Goal: Information Seeking & Learning: Check status

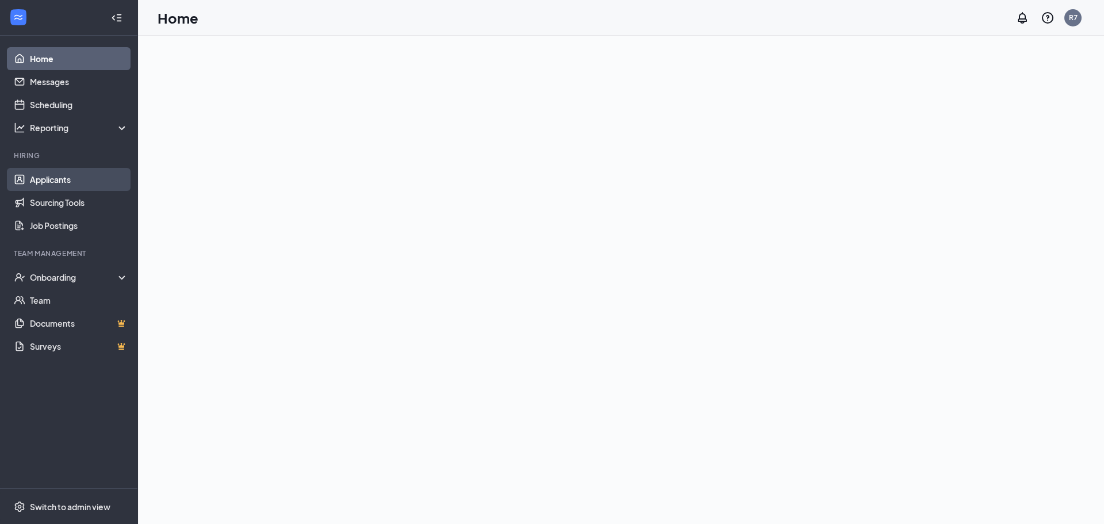
click at [59, 179] on link "Applicants" at bounding box center [79, 179] width 98 height 23
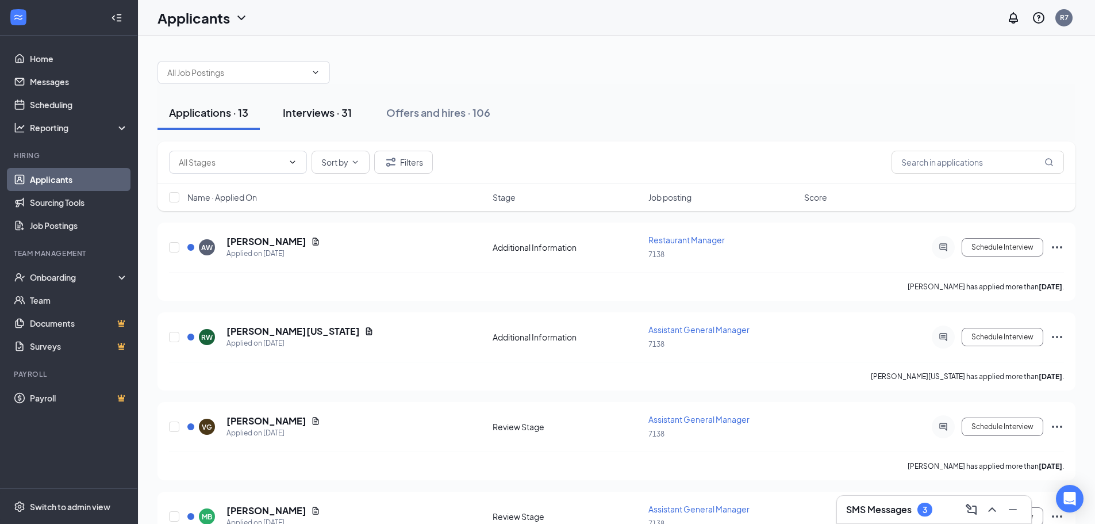
click at [310, 108] on div "Interviews · 31" at bounding box center [317, 112] width 69 height 14
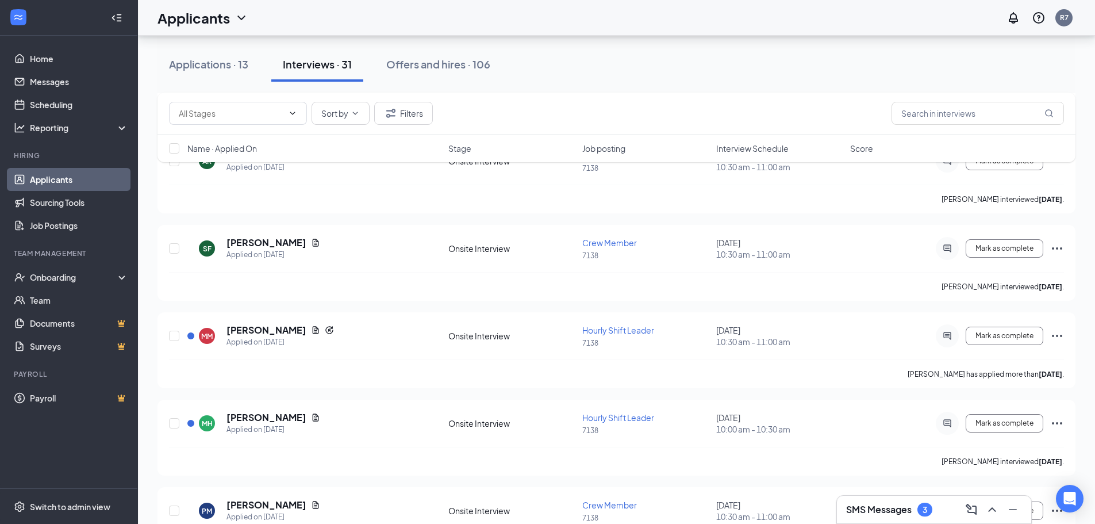
scroll to position [2410, 0]
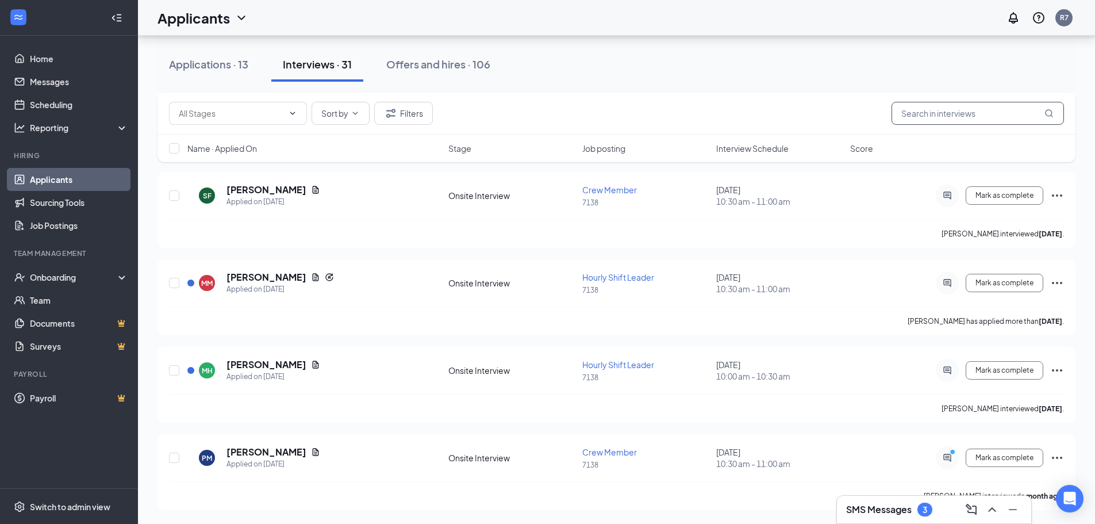
click at [961, 118] on input "text" at bounding box center [978, 113] width 172 height 23
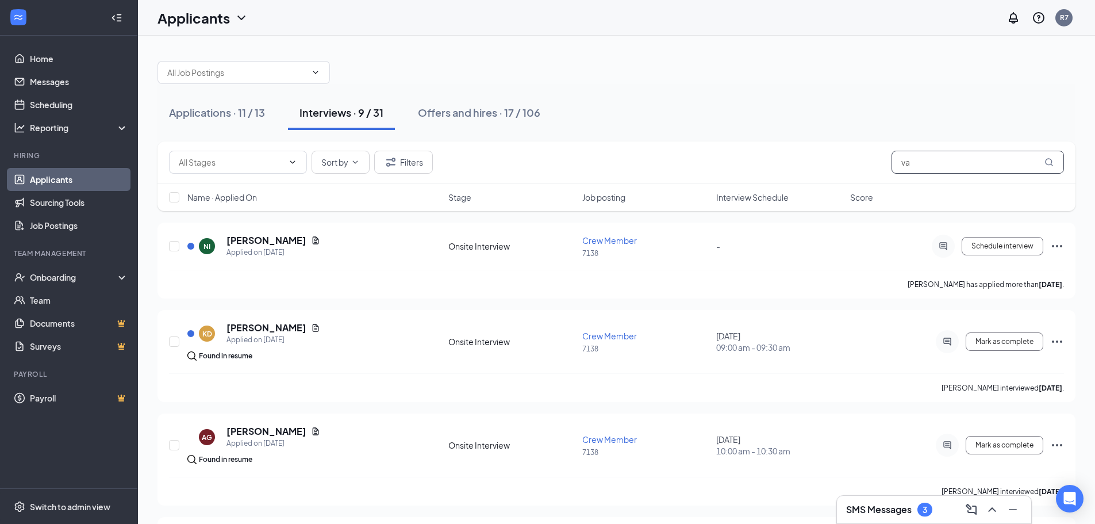
type input "v"
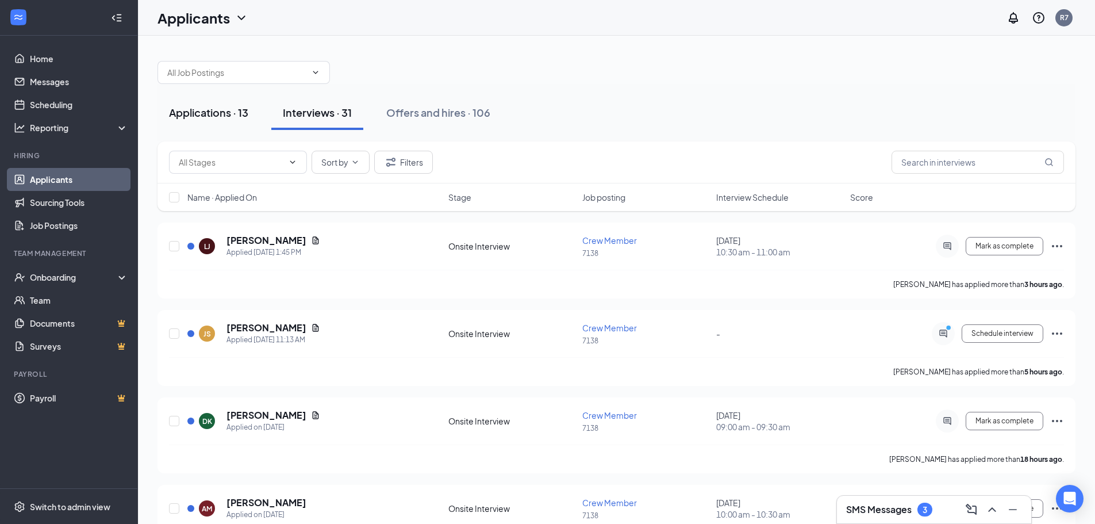
click at [209, 110] on div "Applications · 13" at bounding box center [208, 112] width 79 height 14
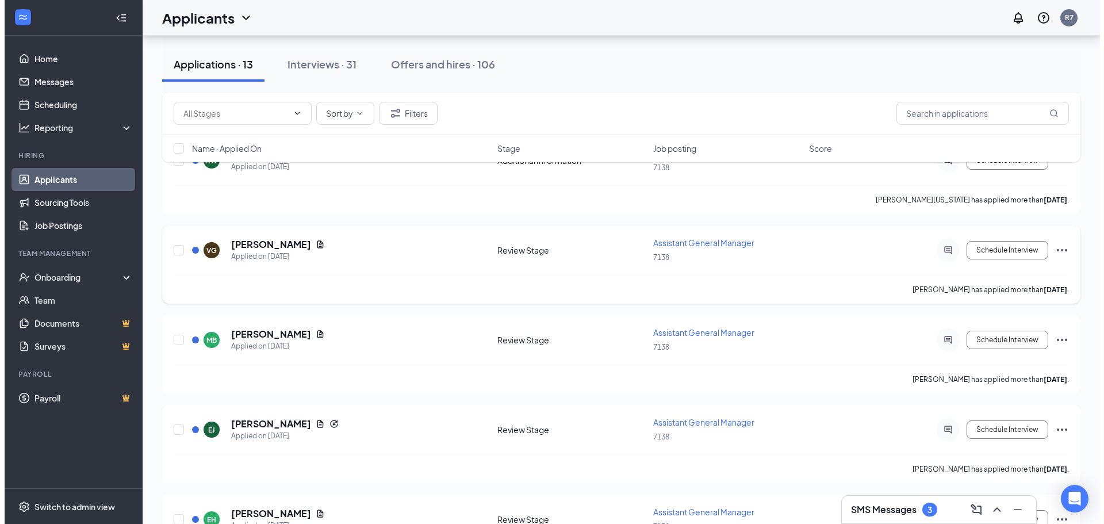
scroll to position [172, 0]
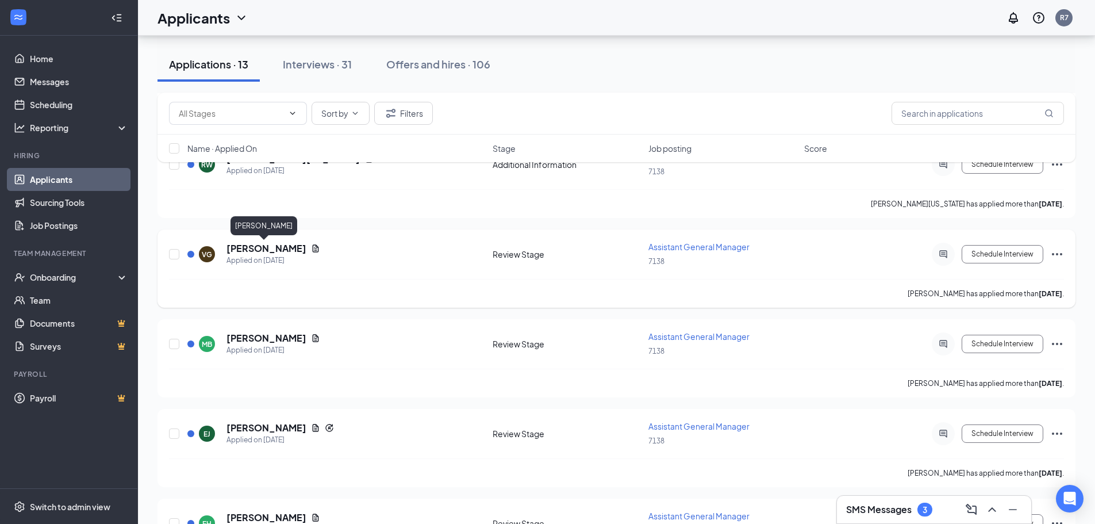
click at [259, 244] on h5 "[PERSON_NAME]" at bounding box center [267, 248] width 80 height 13
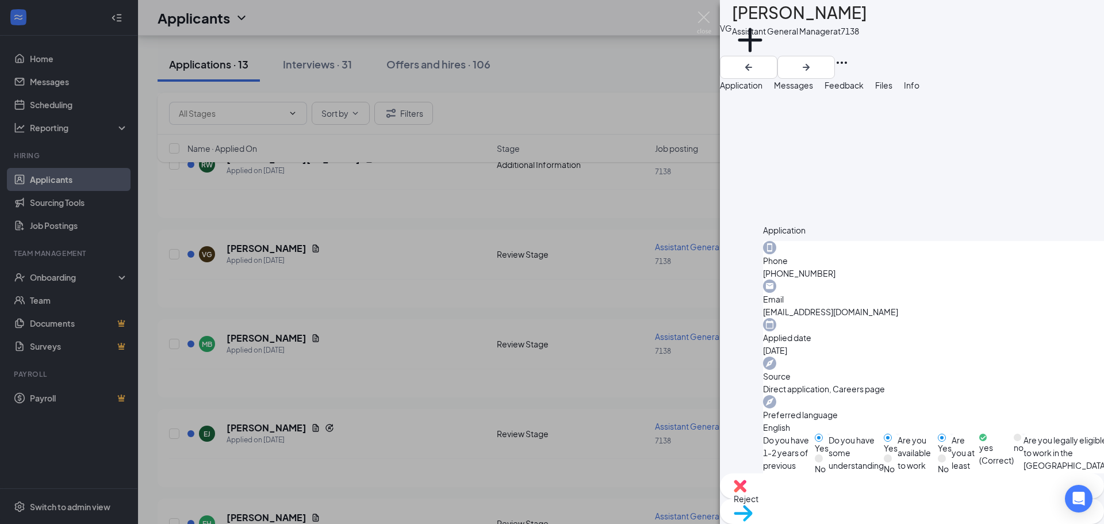
scroll to position [433, 0]
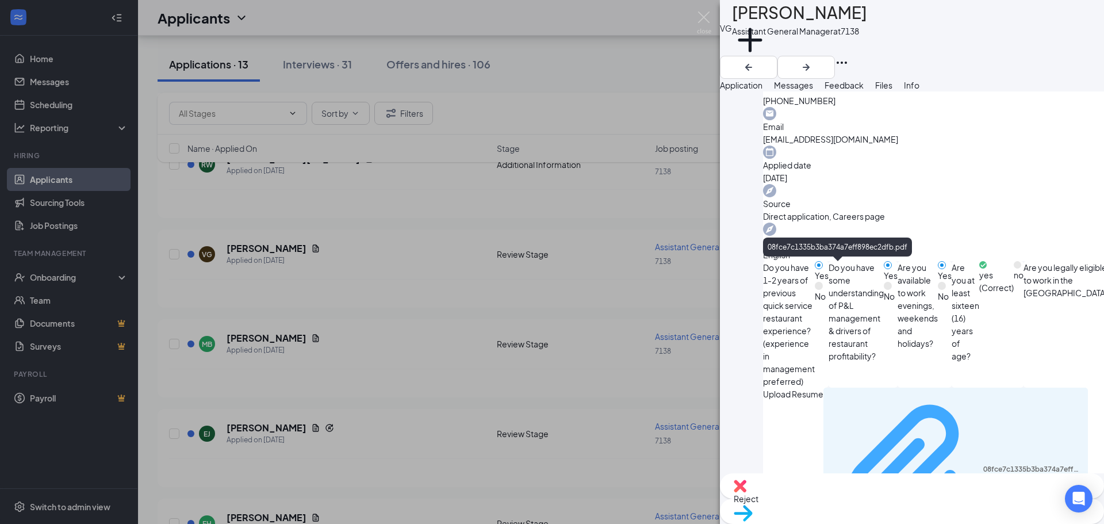
click at [983, 465] on div "08fce7c1335b3ba374a7eff898ec2dfb.pdf" at bounding box center [1032, 469] width 98 height 9
